Goal: Task Accomplishment & Management: Manage account settings

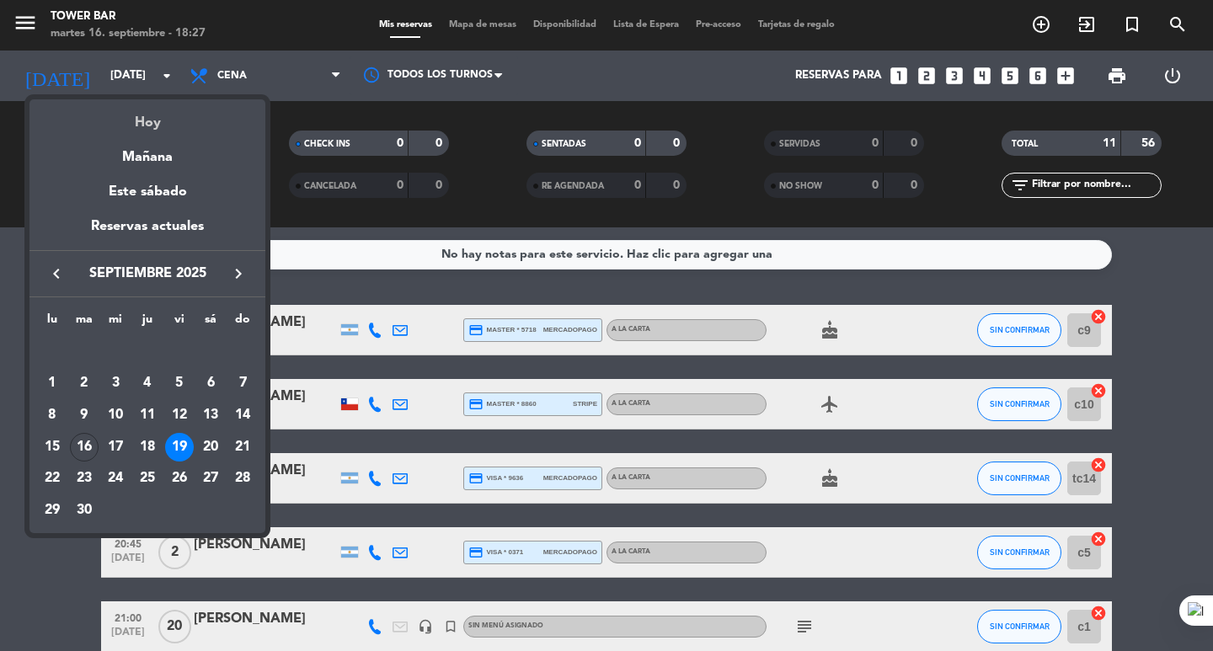
click at [161, 129] on div "Hoy" at bounding box center [147, 116] width 236 height 35
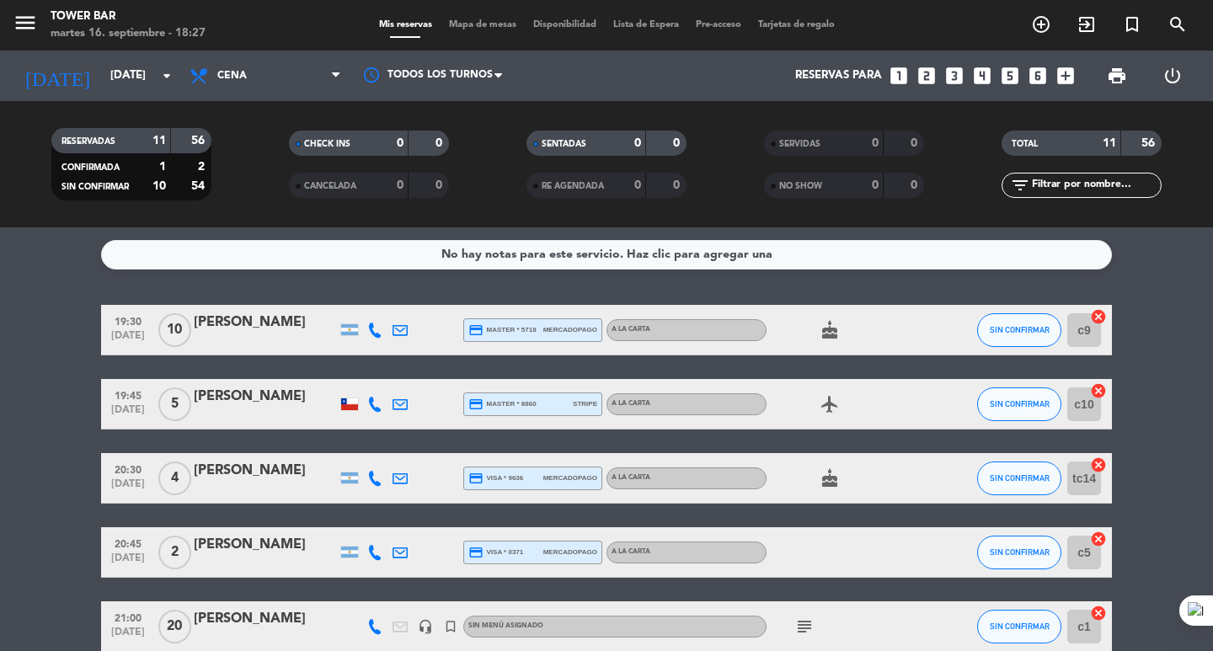
type input "[DATE]"
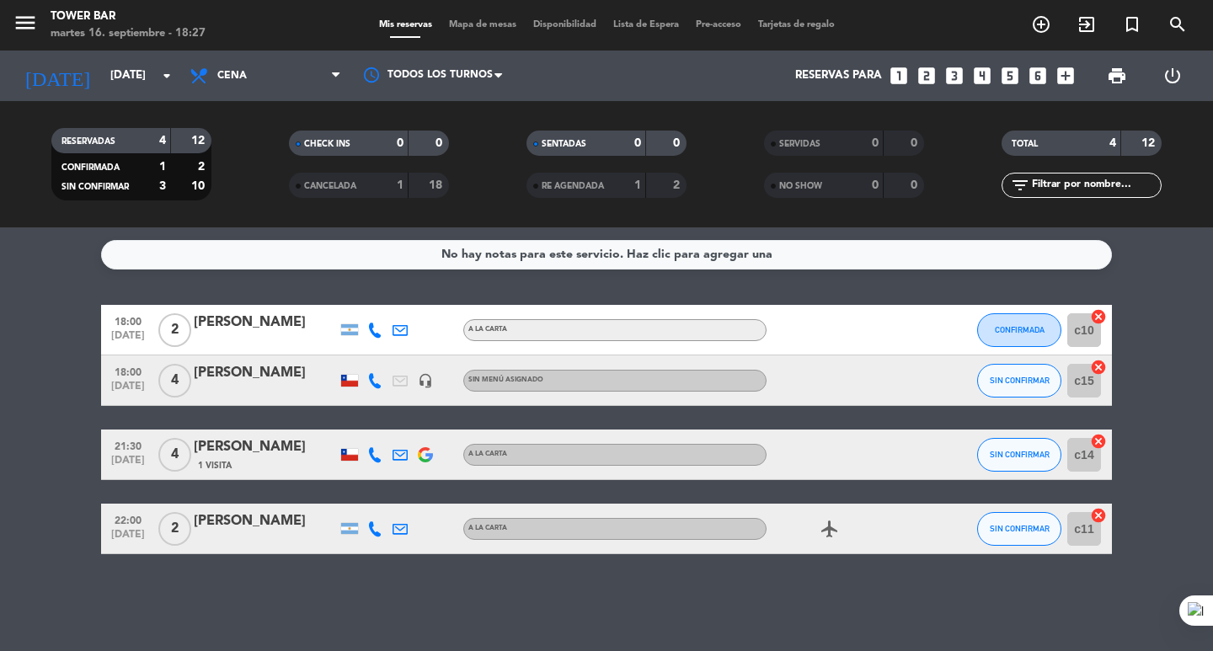
click at [377, 333] on icon at bounding box center [374, 330] width 15 height 15
click at [420, 328] on div at bounding box center [425, 330] width 25 height 50
click at [11, 558] on div "No hay notas para este servicio. Haz clic para agregar una 18:00 [DATE] 2 [PERS…" at bounding box center [606, 439] width 1213 height 424
click at [425, 382] on icon "headset_mic" at bounding box center [425, 380] width 15 height 15
click at [376, 415] on div "18:00 [DATE] 2 [PERSON_NAME] A LA CARTA CONFIRMADA c10 cancel 18:00 [DATE] 4 [P…" at bounding box center [606, 429] width 1011 height 249
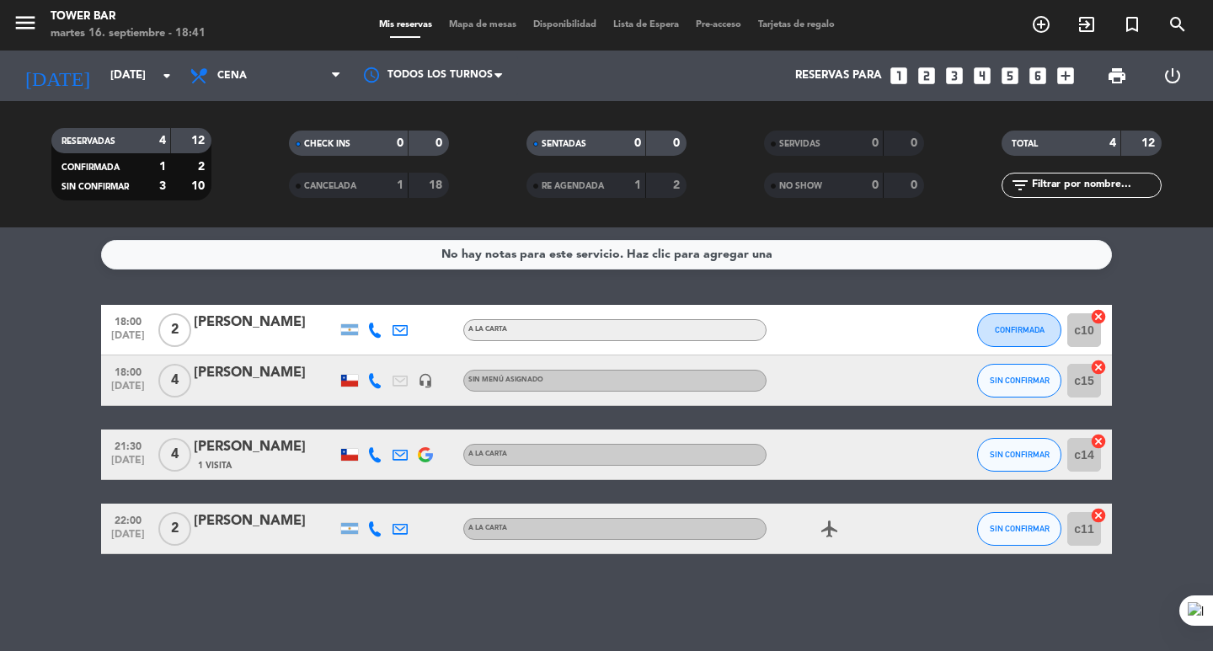
click at [823, 440] on div at bounding box center [842, 455] width 152 height 50
drag, startPoint x: 1163, startPoint y: 334, endPoint x: 1154, endPoint y: 309, distance: 26.9
click at [1162, 334] on bookings-row "18:00 [DATE] 2 [PERSON_NAME] A LA CARTA CONFIRMADA c10 cancel 18:00 [DATE] 4 [P…" at bounding box center [606, 429] width 1213 height 249
click at [986, 329] on button "CONFIRMADA" at bounding box center [1019, 330] width 84 height 34
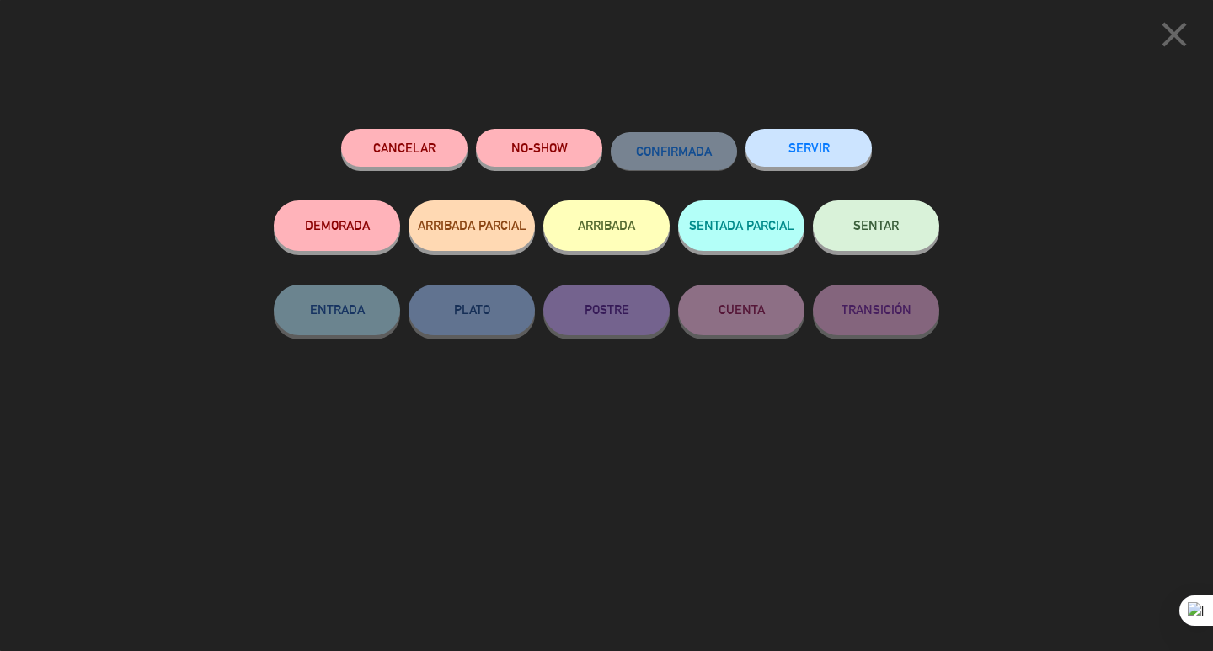
click at [556, 157] on button "NO-SHOW" at bounding box center [539, 148] width 126 height 38
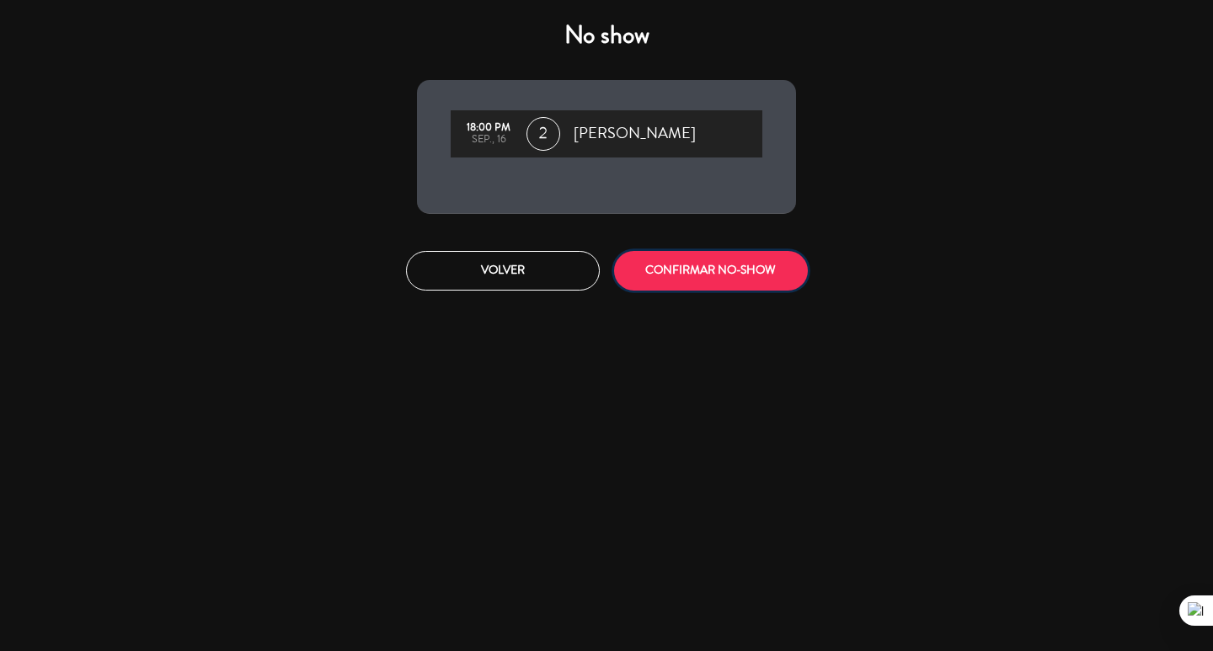
click at [684, 276] on button "CONFIRMAR NO-SHOW" at bounding box center [711, 271] width 194 height 40
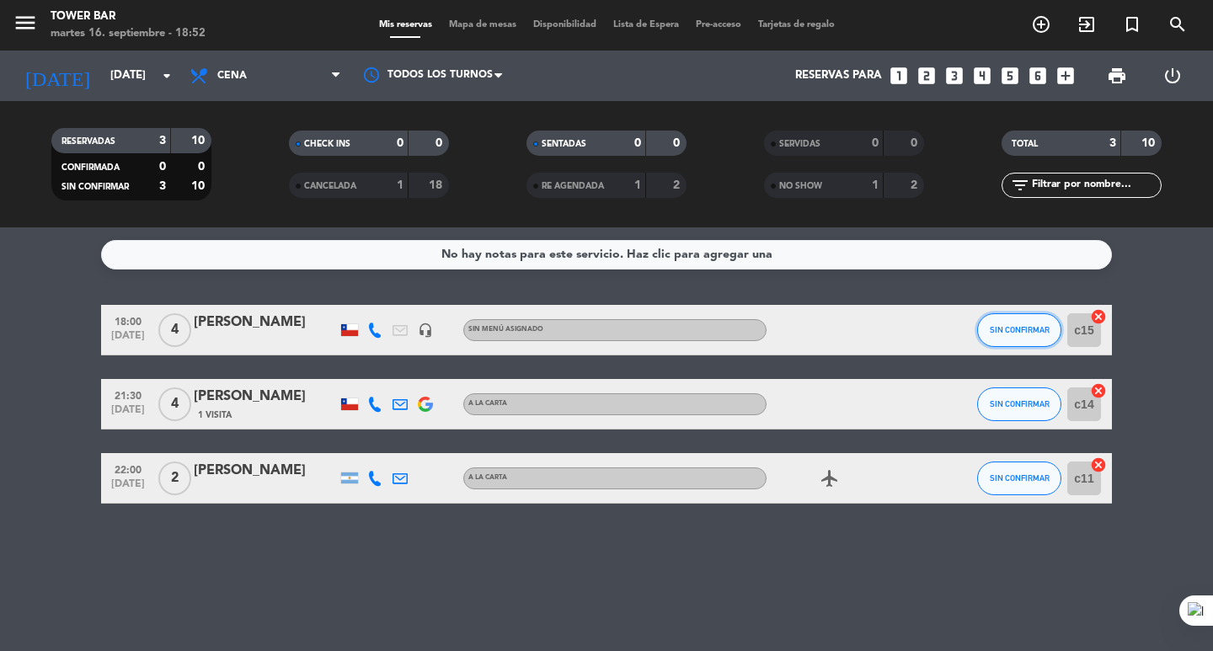
click at [1024, 329] on span "SIN CONFIRMAR" at bounding box center [1020, 329] width 60 height 9
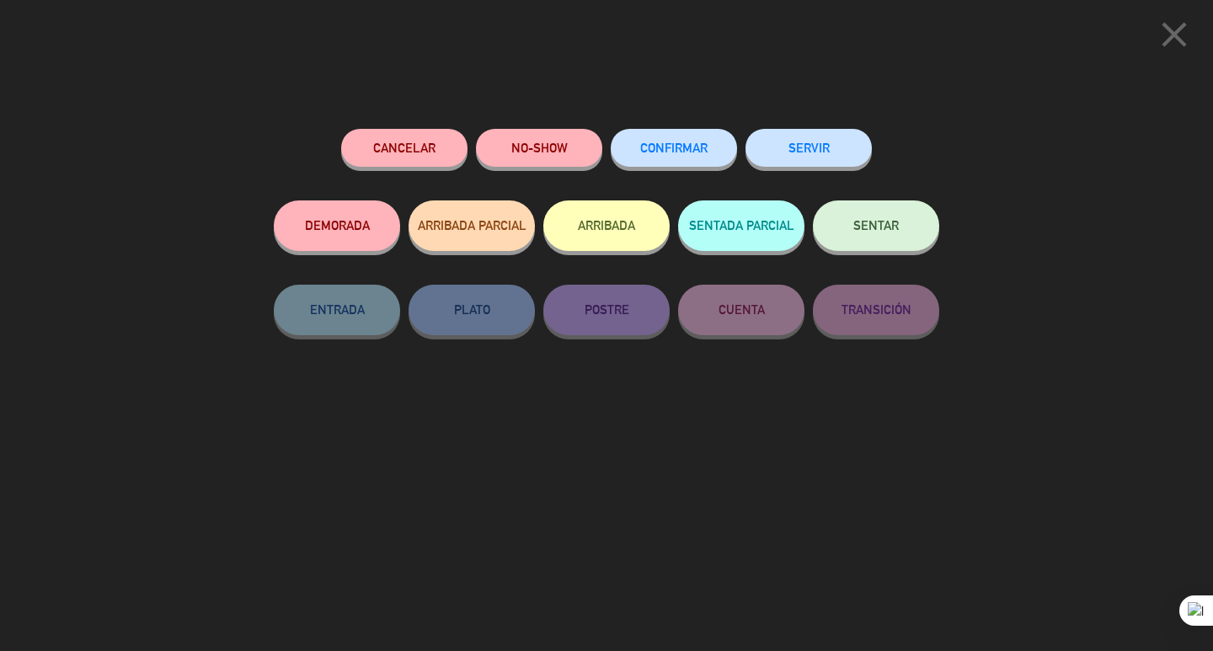
click at [564, 142] on button "NO-SHOW" at bounding box center [539, 148] width 126 height 38
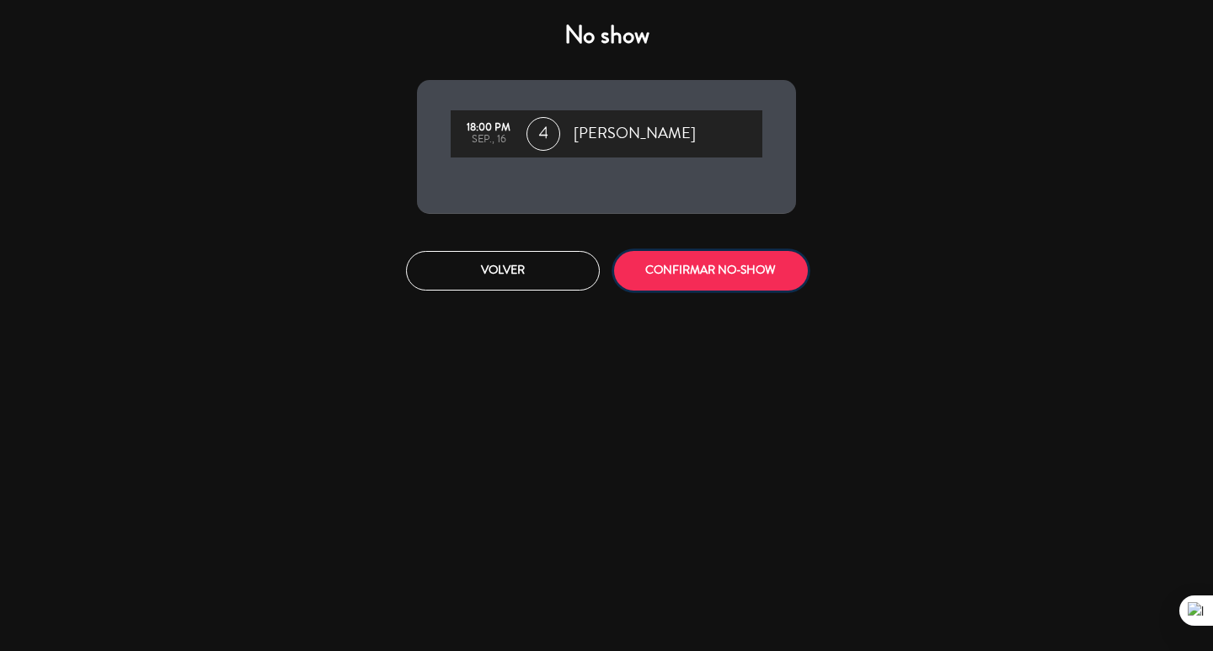
click at [654, 259] on button "CONFIRMAR NO-SHOW" at bounding box center [711, 271] width 194 height 40
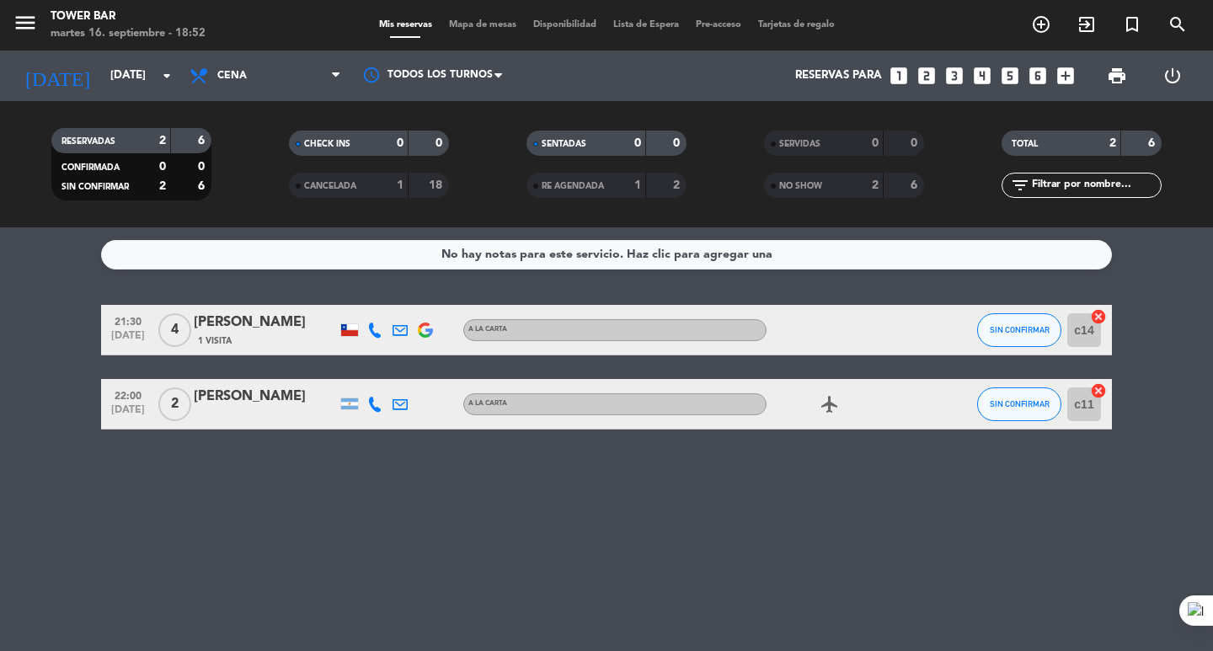
click at [856, 183] on div "2" at bounding box center [863, 185] width 34 height 19
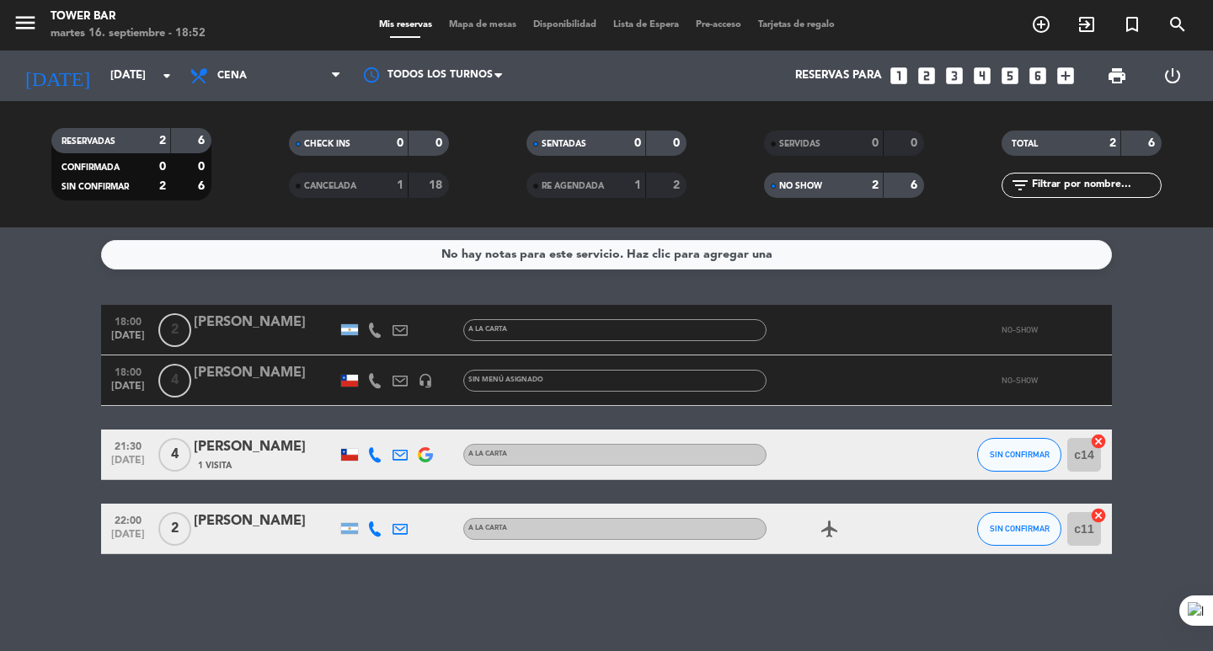
click at [878, 182] on strong "2" at bounding box center [875, 185] width 7 height 12
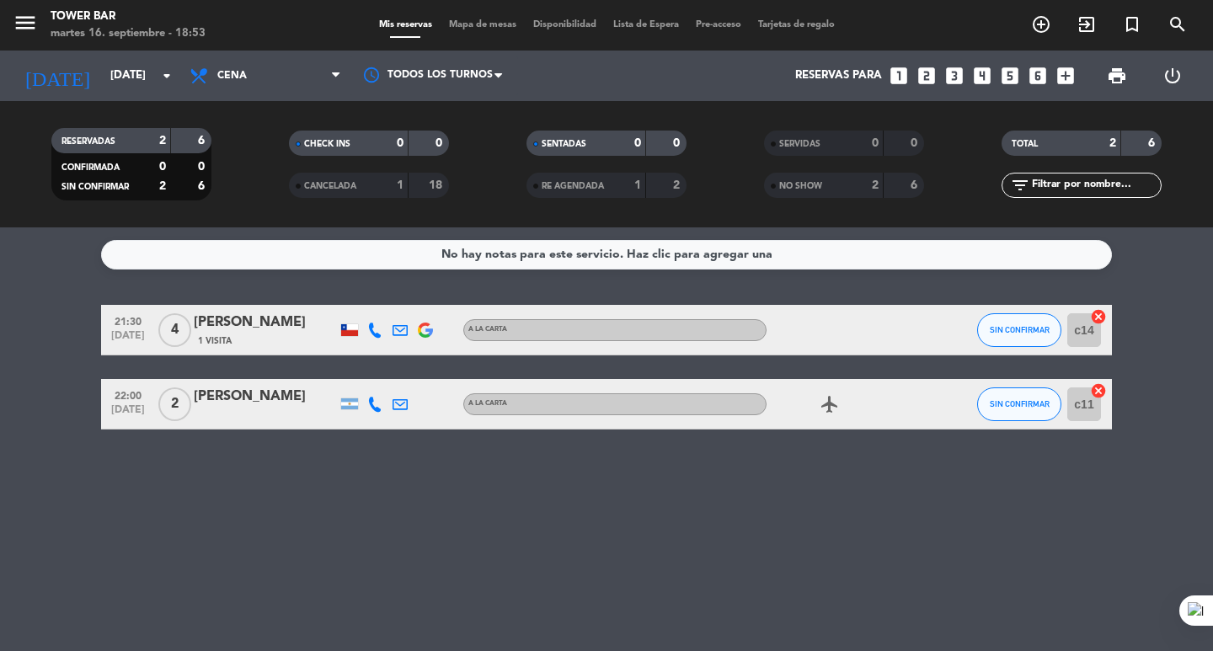
drag, startPoint x: 1132, startPoint y: 470, endPoint x: 0, endPoint y: 6, distance: 1223.3
click at [0, 6] on ng-component "menu Tower Bar martes 16. septiembre - 18:53 Mis reservas Mapa de mesas Disponi…" at bounding box center [606, 325] width 1213 height 651
click at [38, 369] on bookings-row "21:30 sep. 16 4 Rodrigo Hidalgo 1 Visita A LA CARTA SIN CONFIRMAR c14 cancel 22…" at bounding box center [606, 367] width 1213 height 125
